Goal: Obtain resource: Obtain resource

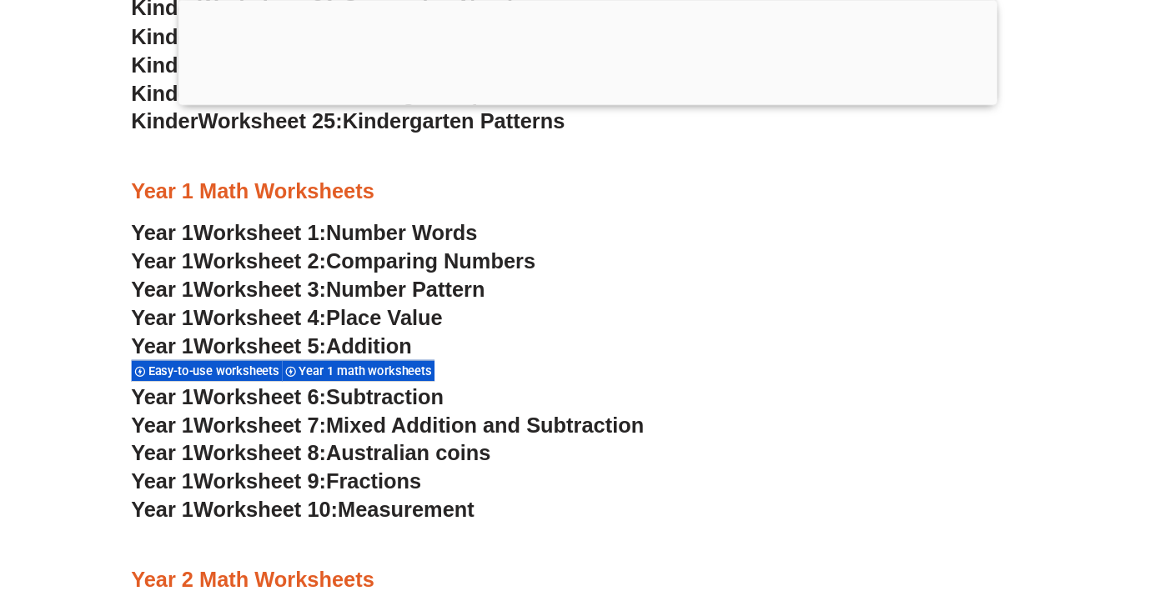
scroll to position [1596, 0]
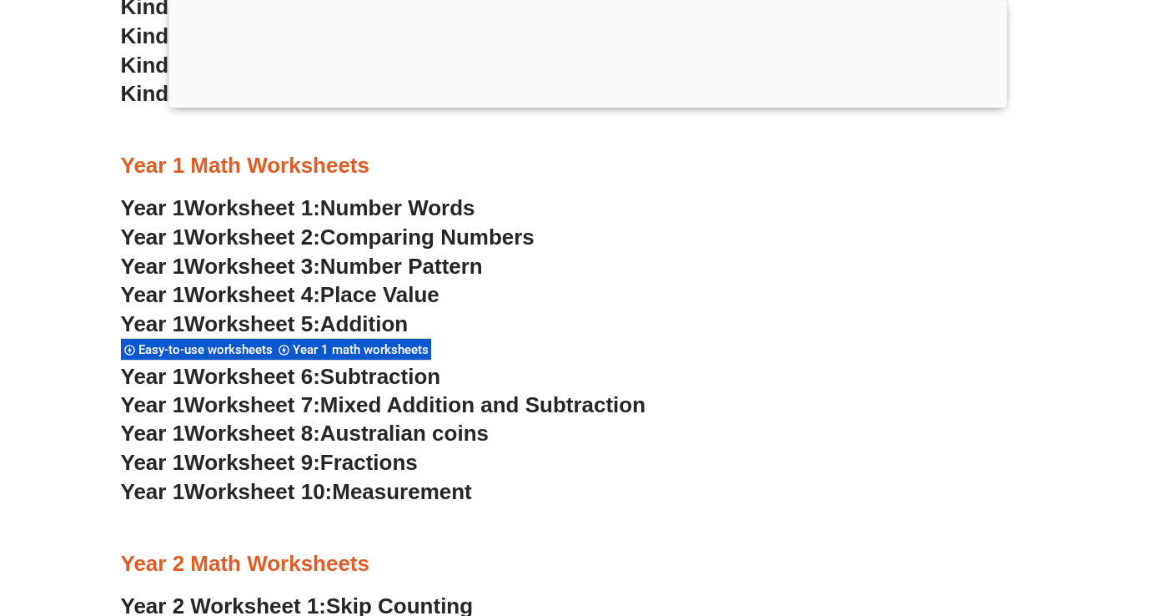
click at [320, 381] on span "Worksheet 6:" at bounding box center [252, 376] width 136 height 25
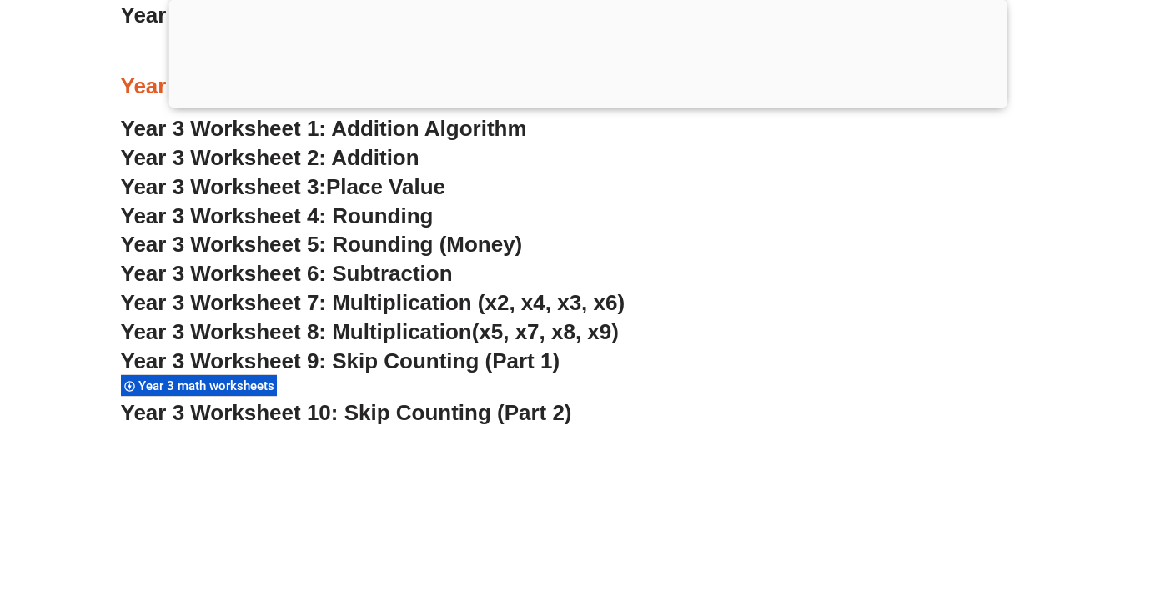
scroll to position [2242, 0]
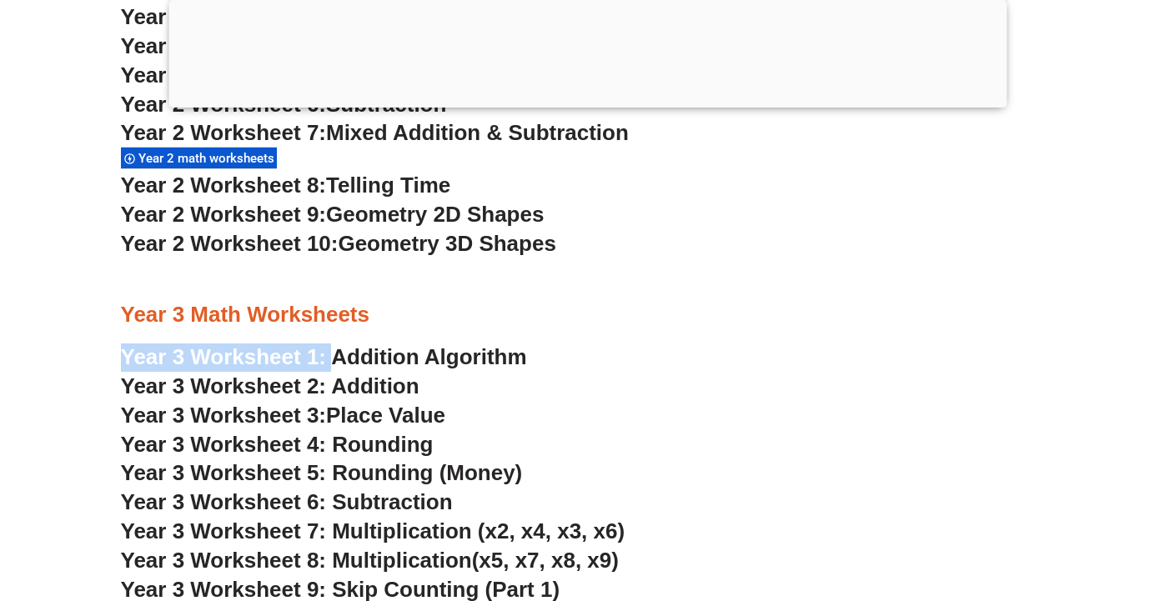
drag, startPoint x: 330, startPoint y: 342, endPoint x: 349, endPoint y: 358, distance: 24.9
click at [355, 360] on link "Year 3 Worksheet 1: Addition Algorithm" at bounding box center [324, 357] width 406 height 25
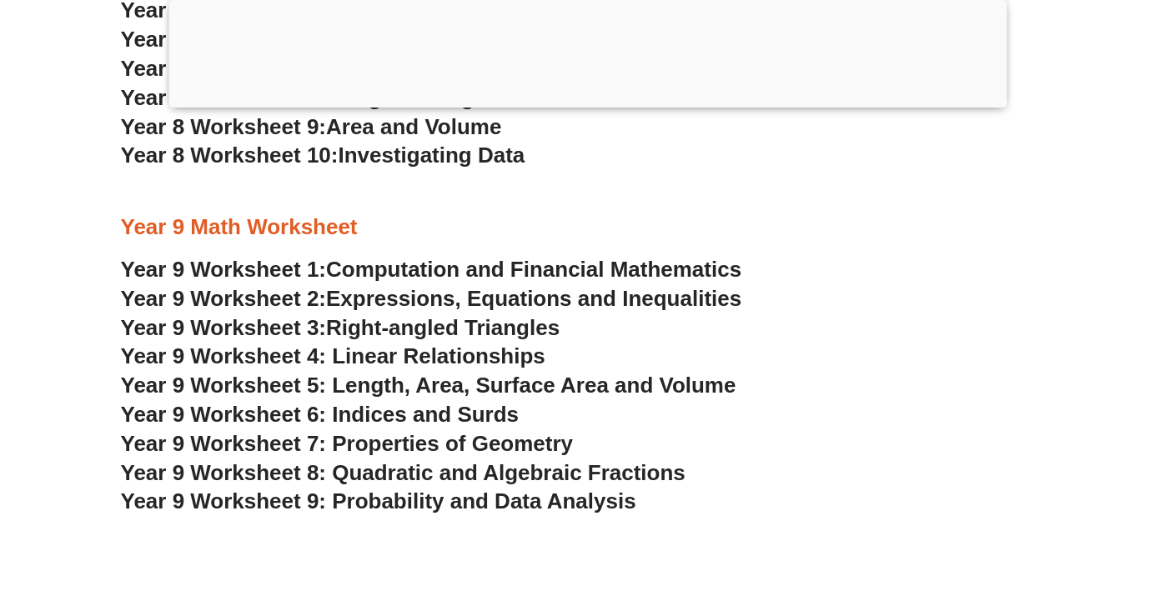
scroll to position [5646, 0]
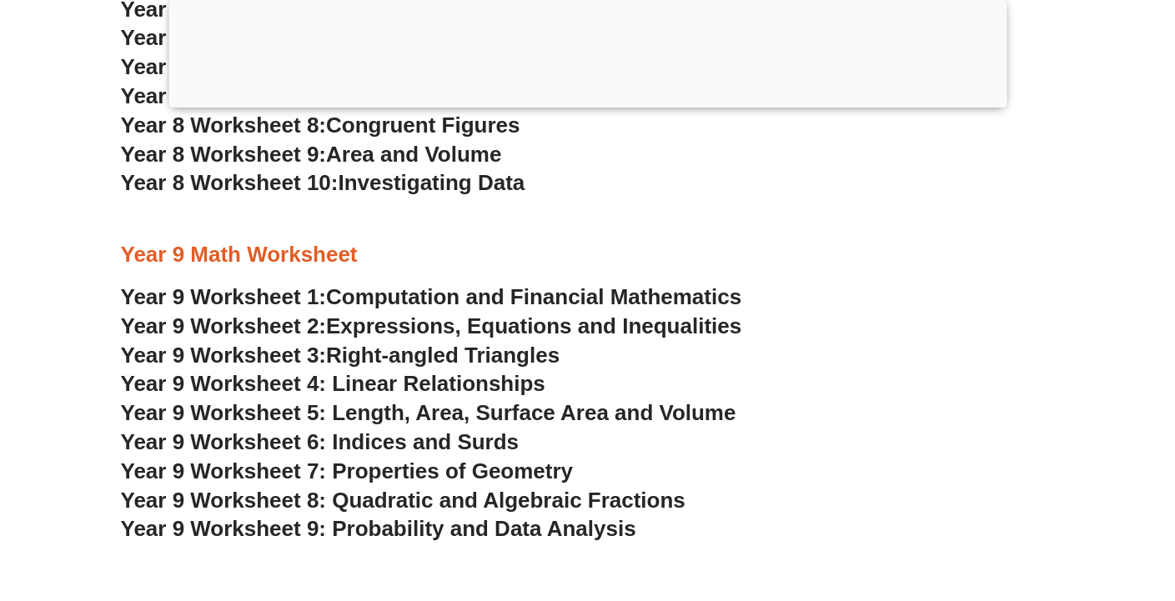
click at [197, 296] on span "Year 9 Worksheet 1:" at bounding box center [224, 296] width 206 height 25
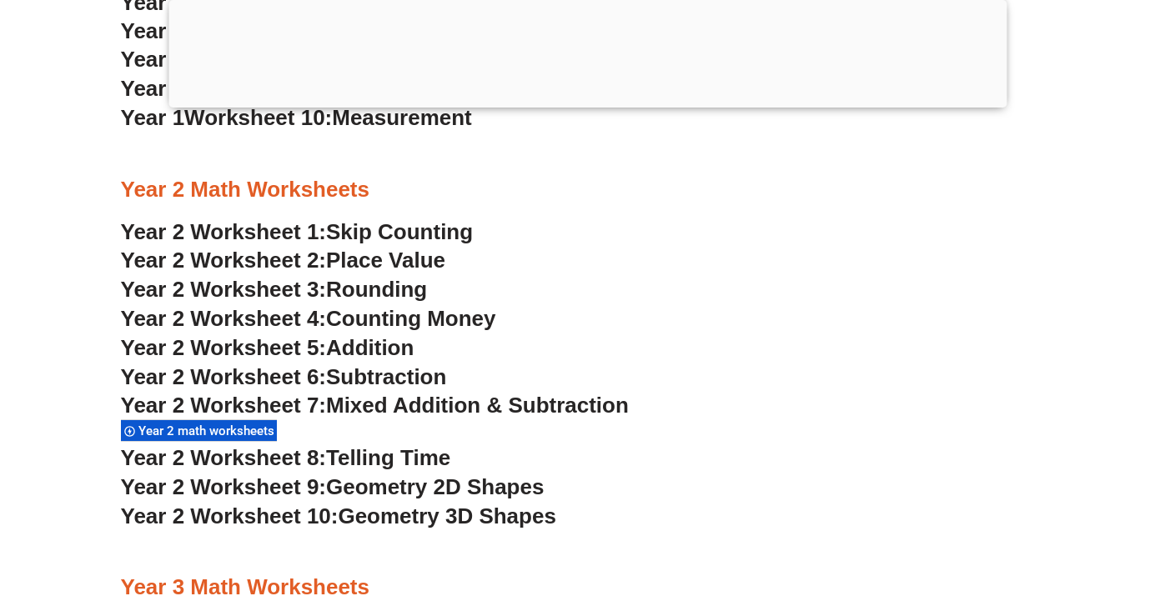
scroll to position [1974, 0]
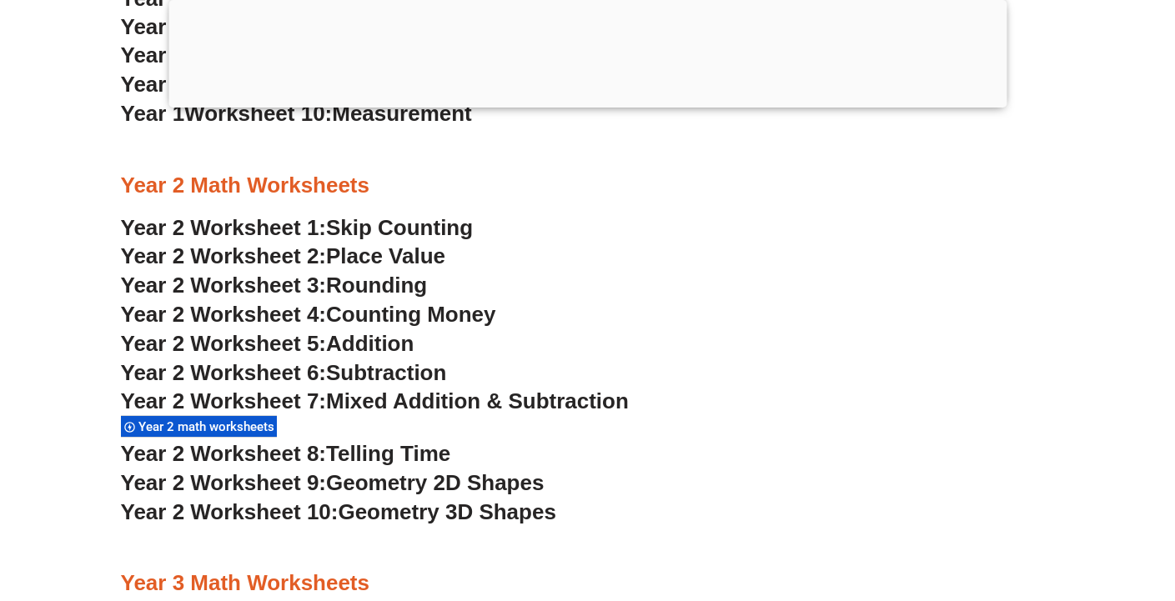
click at [380, 342] on span "Addition" at bounding box center [370, 343] width 88 height 25
click at [423, 460] on span "Telling Time" at bounding box center [388, 453] width 124 height 25
click at [473, 481] on span "Geometry 2D Shapes" at bounding box center [435, 482] width 218 height 25
click at [373, 315] on span "Counting Money" at bounding box center [411, 314] width 170 height 25
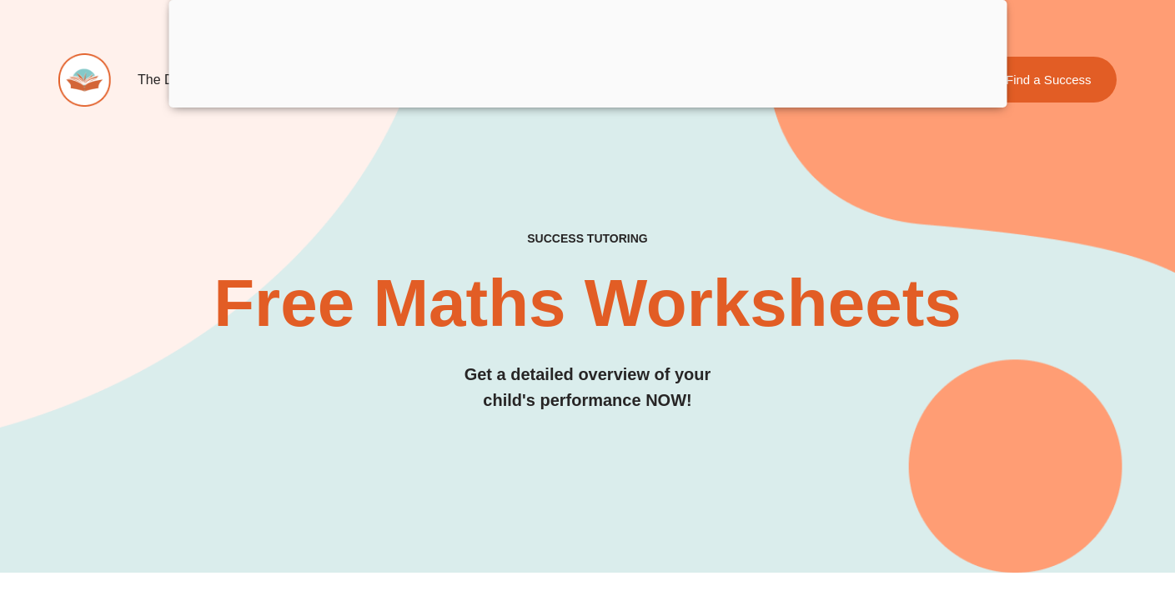
scroll to position [0, 0]
